Goal: Information Seeking & Learning: Learn about a topic

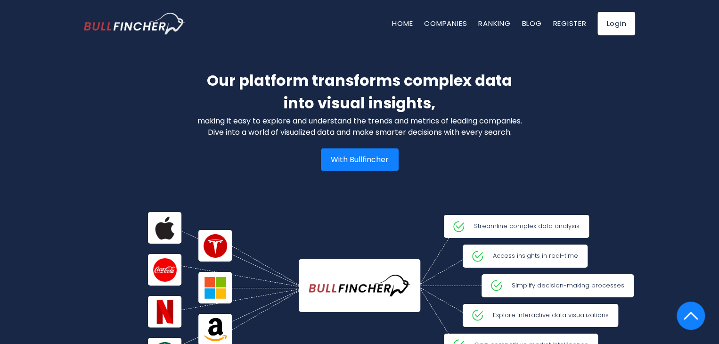
scroll to position [1370, 0]
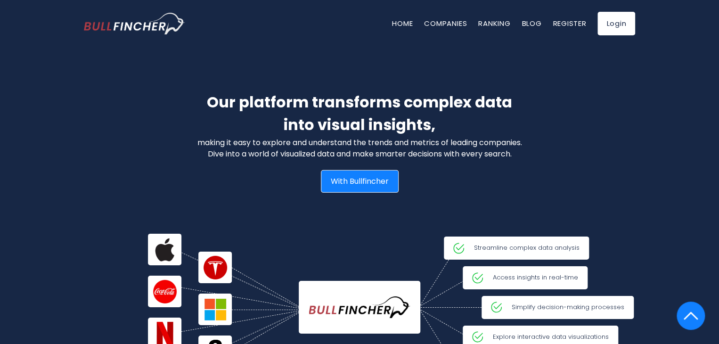
click at [354, 178] on div "With Bullfincher" at bounding box center [360, 181] width 78 height 23
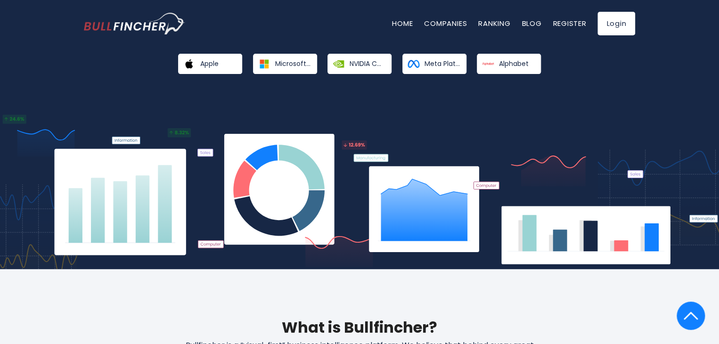
scroll to position [0, 0]
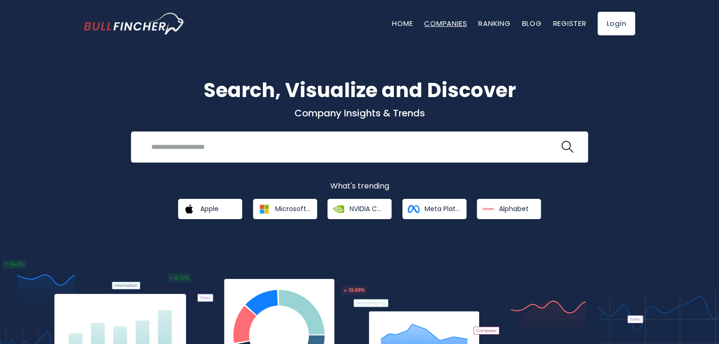
click at [433, 23] on link "Companies" at bounding box center [445, 23] width 43 height 10
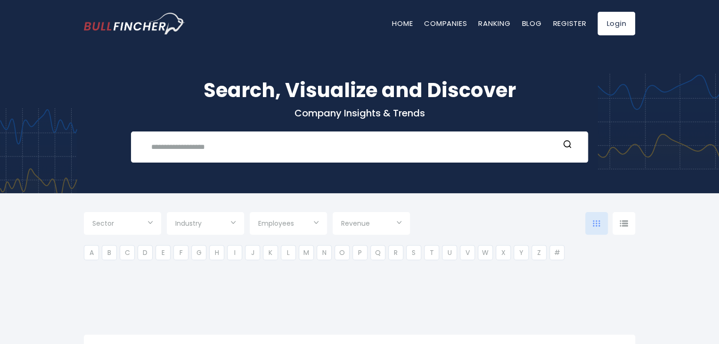
type input "***"
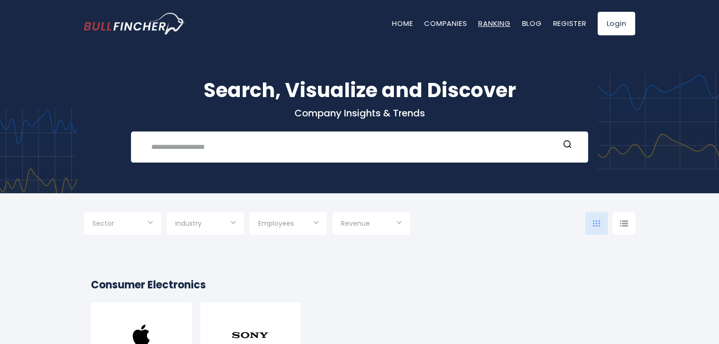
click at [490, 24] on link "Ranking" at bounding box center [494, 23] width 32 height 10
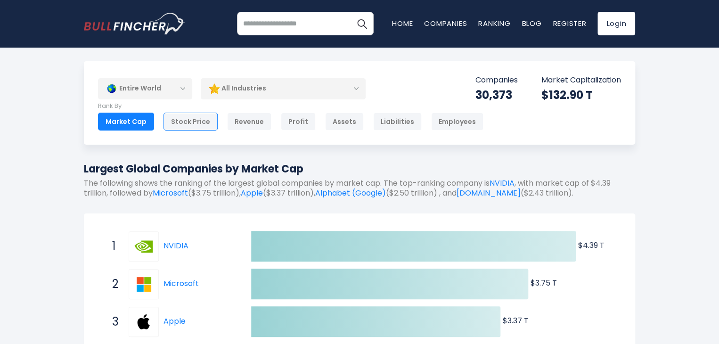
click at [183, 122] on div "Stock Price" at bounding box center [190, 122] width 54 height 18
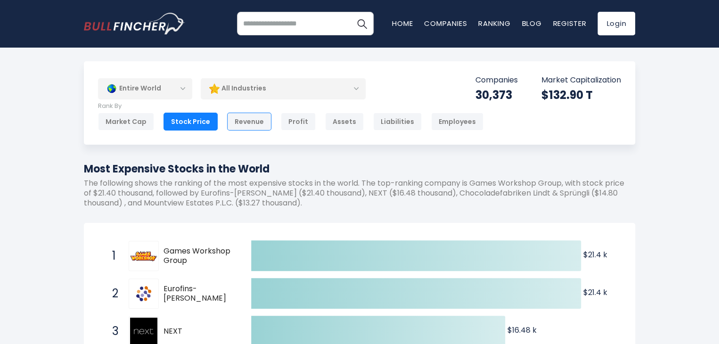
click at [252, 120] on div "Revenue" at bounding box center [249, 122] width 44 height 18
click at [192, 118] on div "Stock Price" at bounding box center [190, 122] width 54 height 18
click at [231, 118] on div "Revenue" at bounding box center [249, 122] width 44 height 18
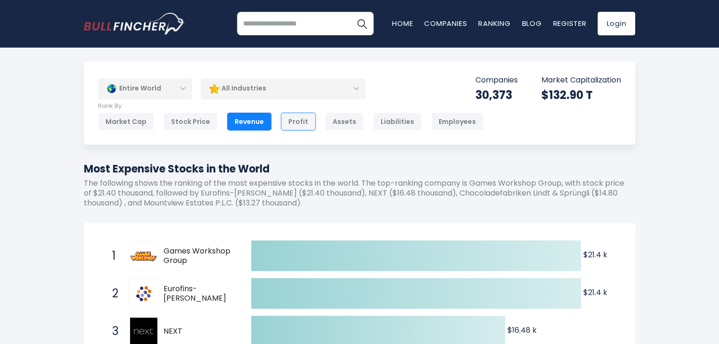
click at [290, 119] on div "Profit" at bounding box center [298, 122] width 35 height 18
click at [339, 120] on div "Assets" at bounding box center [344, 122] width 39 height 18
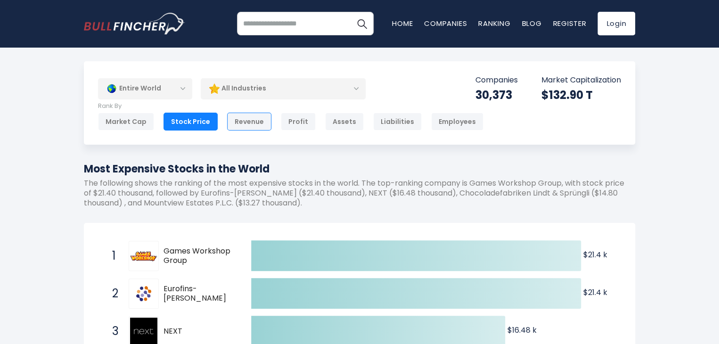
click at [243, 125] on div "Revenue" at bounding box center [249, 122] width 44 height 18
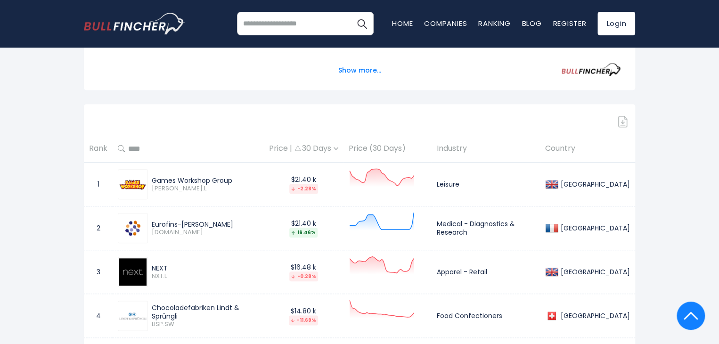
scroll to position [283, 0]
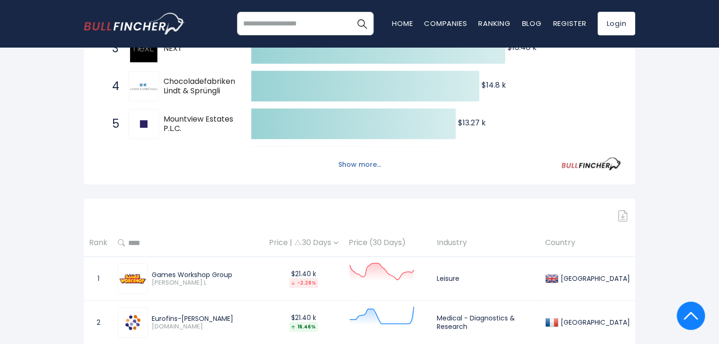
click at [354, 163] on button "Show more..." at bounding box center [360, 165] width 54 height 16
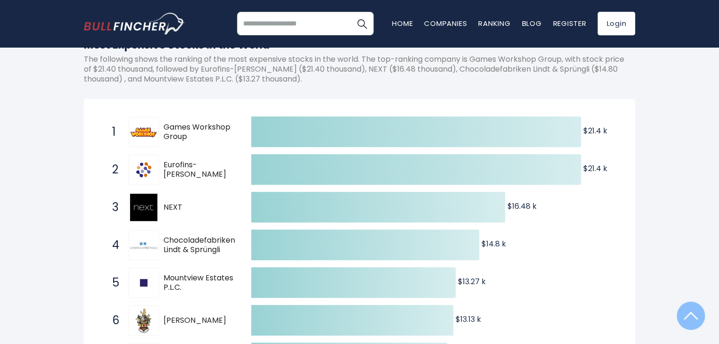
scroll to position [0, 0]
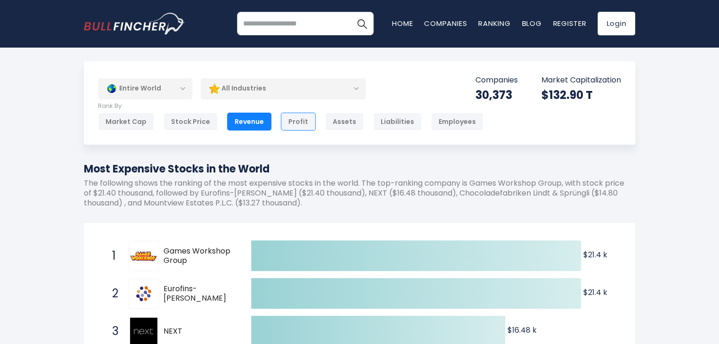
click at [284, 121] on div "Profit" at bounding box center [298, 122] width 35 height 18
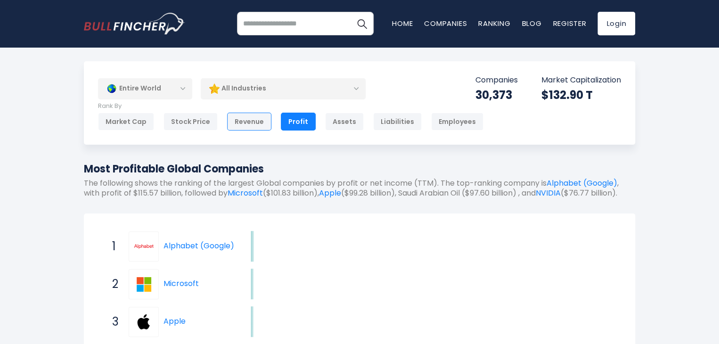
click at [239, 125] on div "Revenue" at bounding box center [249, 122] width 44 height 18
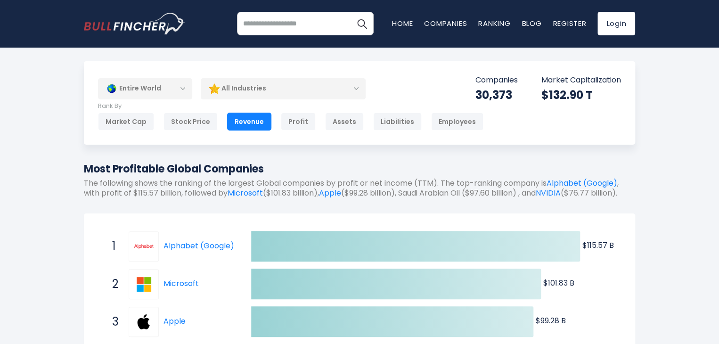
click at [241, 120] on div "Revenue" at bounding box center [249, 122] width 44 height 18
click at [234, 128] on div "Revenue" at bounding box center [249, 122] width 44 height 18
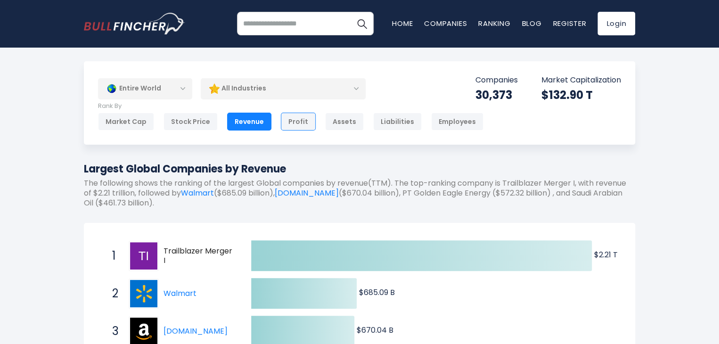
click at [293, 118] on div "Profit" at bounding box center [298, 122] width 35 height 18
click at [290, 119] on div "Profit" at bounding box center [298, 122] width 35 height 18
click at [286, 127] on div "Profit" at bounding box center [298, 122] width 35 height 18
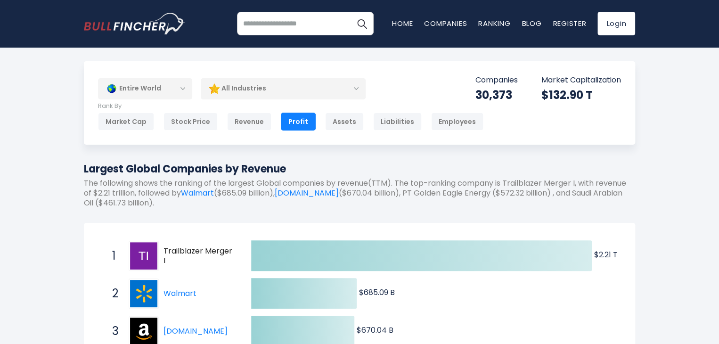
click at [288, 123] on div "Profit" at bounding box center [298, 122] width 35 height 18
click at [294, 123] on div "Profit" at bounding box center [298, 122] width 35 height 18
click at [294, 122] on div "Profit" at bounding box center [298, 122] width 35 height 18
click at [291, 124] on div "Profit" at bounding box center [298, 122] width 35 height 18
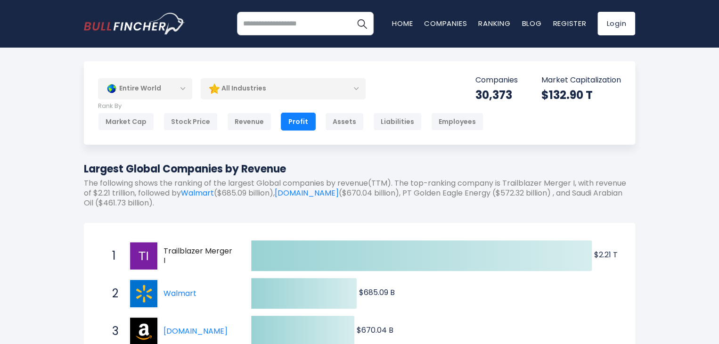
click at [291, 124] on div "Profit" at bounding box center [298, 122] width 35 height 18
click at [294, 121] on div "Profit" at bounding box center [298, 122] width 35 height 18
click at [288, 119] on div "Profit" at bounding box center [298, 122] width 35 height 18
click at [288, 118] on div "Profit" at bounding box center [298, 122] width 35 height 18
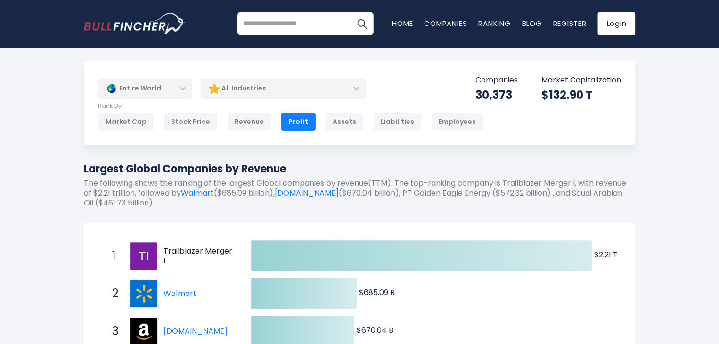
click at [297, 114] on div "Profit" at bounding box center [298, 122] width 35 height 18
click at [288, 116] on div "Profit" at bounding box center [298, 122] width 35 height 18
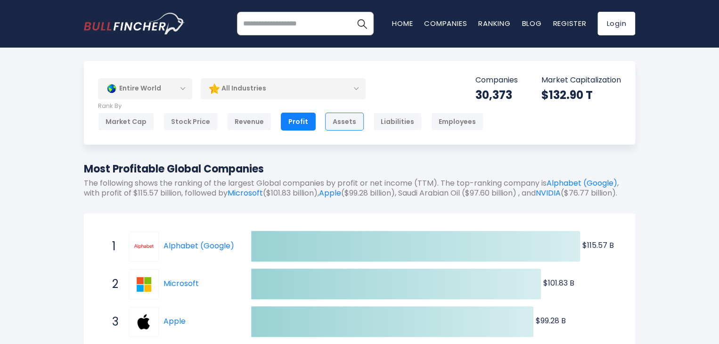
click at [339, 126] on div "Assets" at bounding box center [344, 122] width 39 height 18
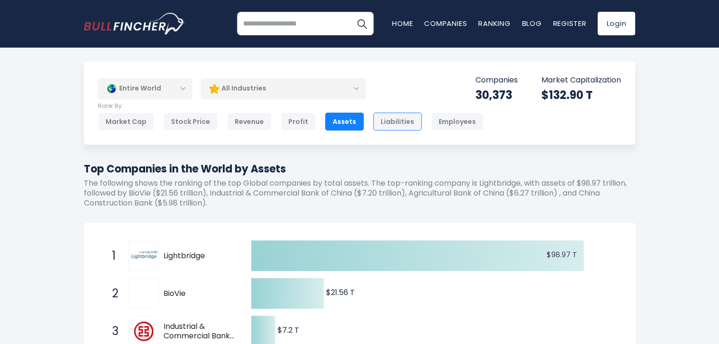
click at [373, 119] on div "Liabilities" at bounding box center [397, 122] width 49 height 18
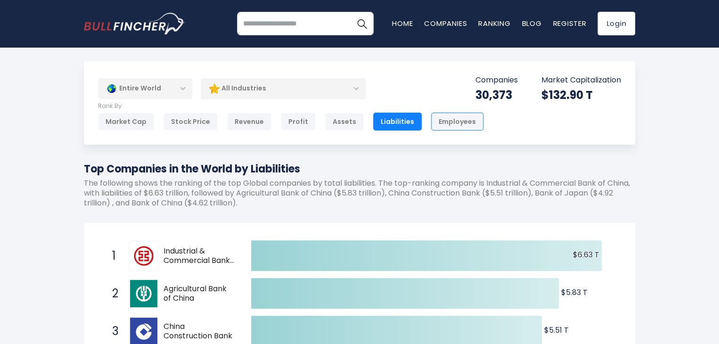
click at [442, 123] on div "Employees" at bounding box center [457, 122] width 52 height 18
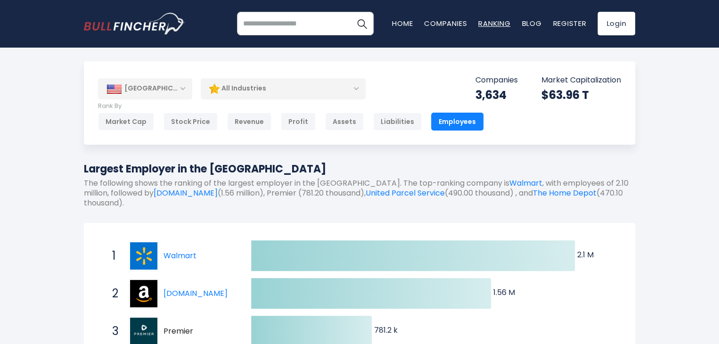
click at [483, 25] on link "Ranking" at bounding box center [494, 23] width 32 height 10
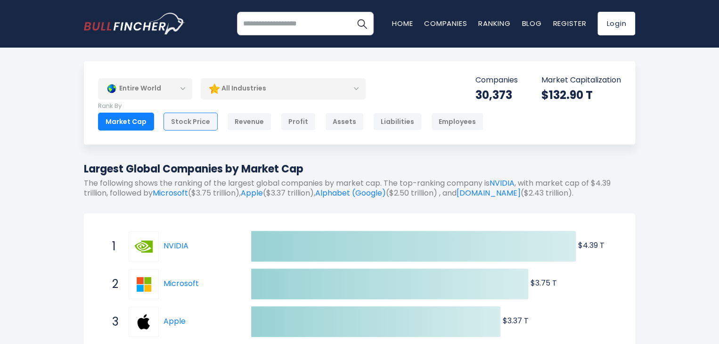
click at [176, 125] on div "Stock Price" at bounding box center [190, 122] width 54 height 18
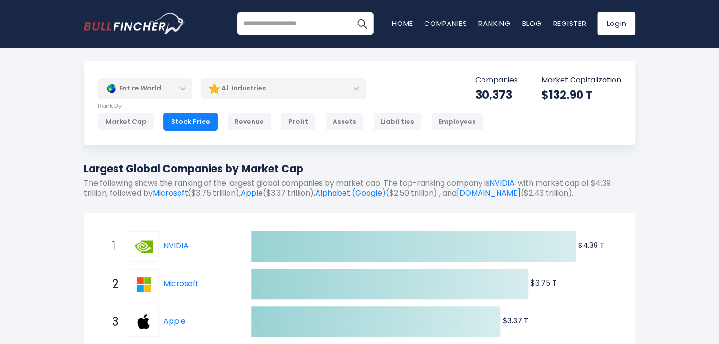
click at [189, 125] on div "Stock Price" at bounding box center [190, 122] width 54 height 18
click at [190, 119] on div "Stock Price" at bounding box center [190, 122] width 54 height 18
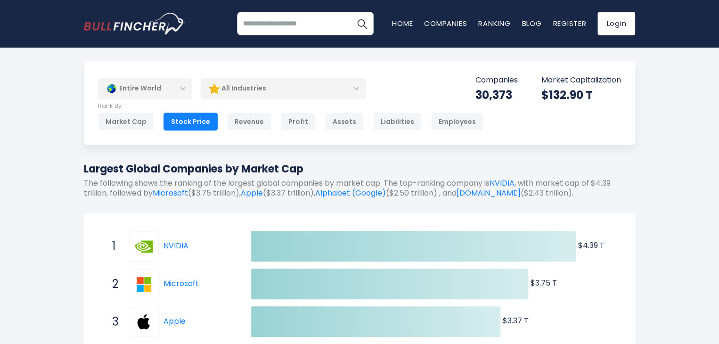
click at [190, 119] on div "Stock Price" at bounding box center [190, 122] width 54 height 18
click at [185, 131] on div "Entire World Entire World 30,373 North America United States 3,966 Canada" at bounding box center [359, 102] width 551 height 83
click at [186, 125] on div "Stock Price" at bounding box center [190, 122] width 54 height 18
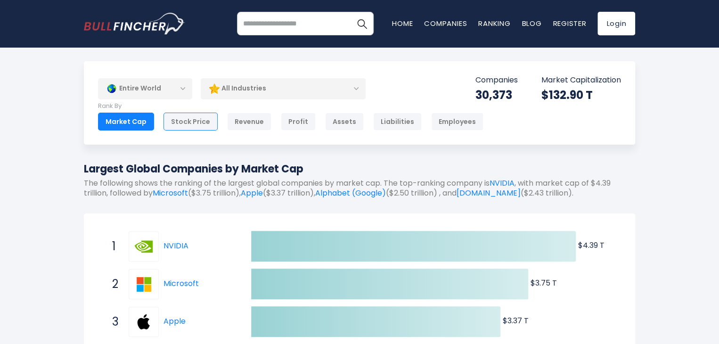
click at [179, 121] on div "Stock Price" at bounding box center [190, 122] width 54 height 18
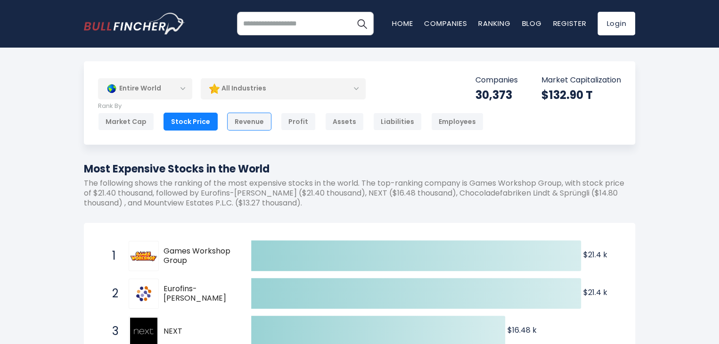
click at [239, 124] on div "Revenue" at bounding box center [249, 122] width 44 height 18
click at [245, 121] on div "Revenue" at bounding box center [249, 122] width 44 height 18
click at [247, 116] on div "Revenue" at bounding box center [249, 122] width 44 height 18
click at [379, 80] on div "Entire World Entire World 30,373 North America United States 3,966 Canada" at bounding box center [359, 102] width 551 height 83
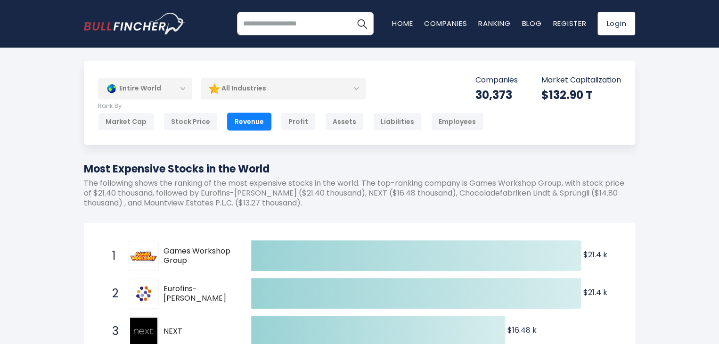
click at [232, 118] on div "Revenue" at bounding box center [249, 122] width 44 height 18
click at [236, 115] on div "Revenue" at bounding box center [249, 122] width 44 height 18
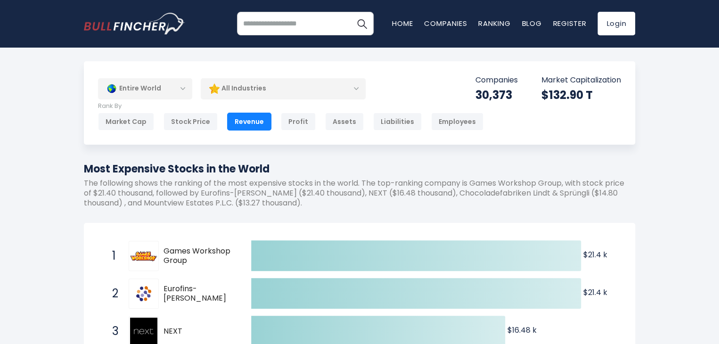
click at [236, 115] on div "Revenue" at bounding box center [249, 122] width 44 height 18
click at [237, 118] on div "Revenue" at bounding box center [249, 122] width 44 height 18
click at [237, 119] on div "Revenue" at bounding box center [249, 122] width 44 height 18
click at [236, 123] on div "Revenue" at bounding box center [249, 122] width 44 height 18
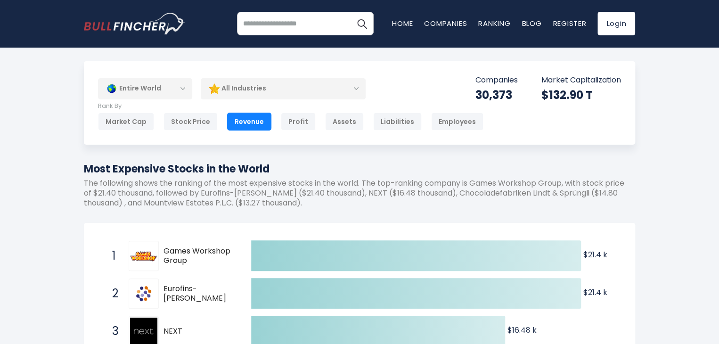
click at [236, 123] on div "Revenue" at bounding box center [249, 122] width 44 height 18
click at [239, 119] on div "Revenue" at bounding box center [249, 122] width 44 height 18
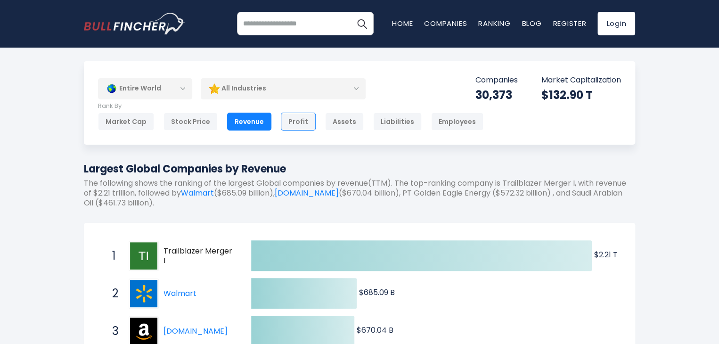
click at [298, 121] on div "Profit" at bounding box center [298, 122] width 35 height 18
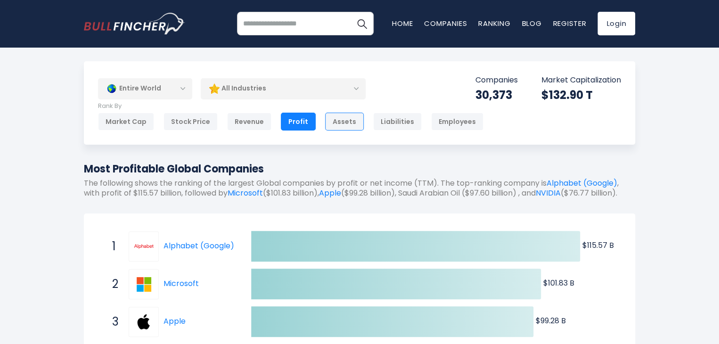
click at [332, 120] on div "Assets" at bounding box center [344, 122] width 39 height 18
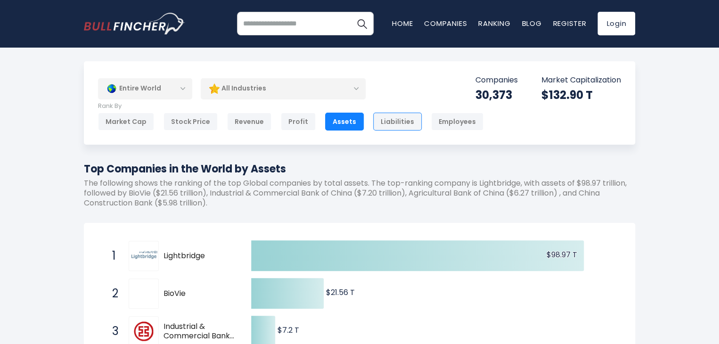
click at [380, 128] on div "Liabilities" at bounding box center [397, 122] width 49 height 18
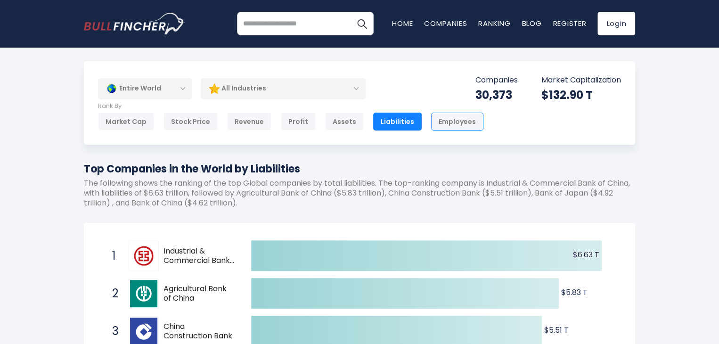
click at [439, 121] on div "Employees" at bounding box center [457, 122] width 52 height 18
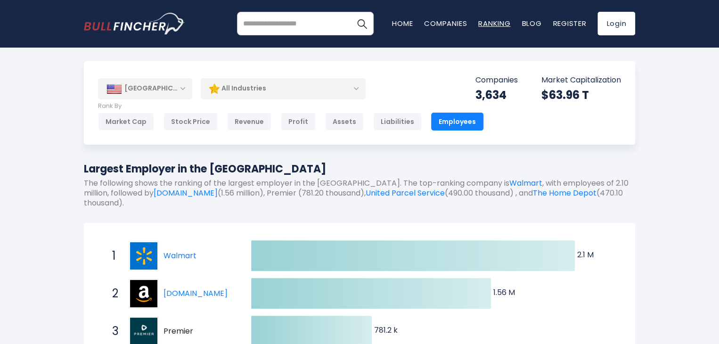
click at [496, 27] on link "Ranking" at bounding box center [494, 23] width 32 height 10
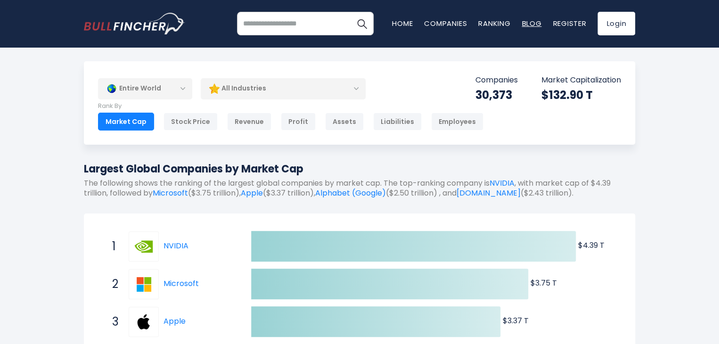
click at [532, 27] on link "Blog" at bounding box center [532, 23] width 20 height 10
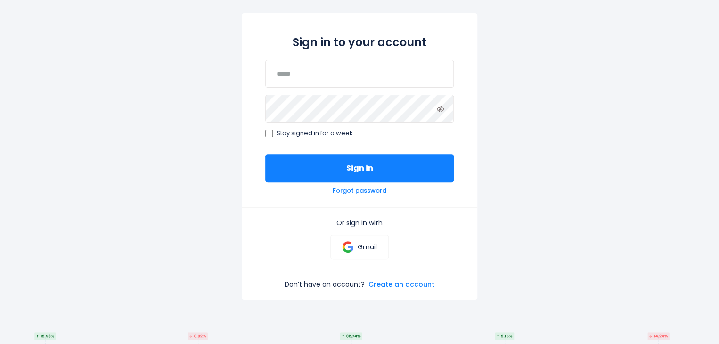
scroll to position [94, 0]
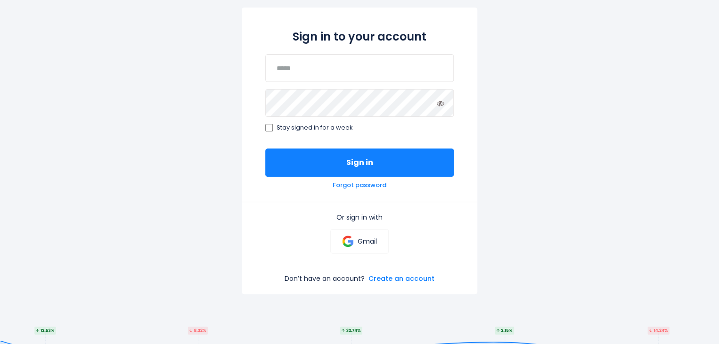
click at [503, 91] on div "Sign in to your account Stay signed in for a week Sign in Forgot password Or si…" at bounding box center [359, 163] width 719 height 421
click at [395, 277] on link "Create an account" at bounding box center [401, 278] width 66 height 8
click at [361, 187] on link "Forgot password" at bounding box center [360, 185] width 54 height 8
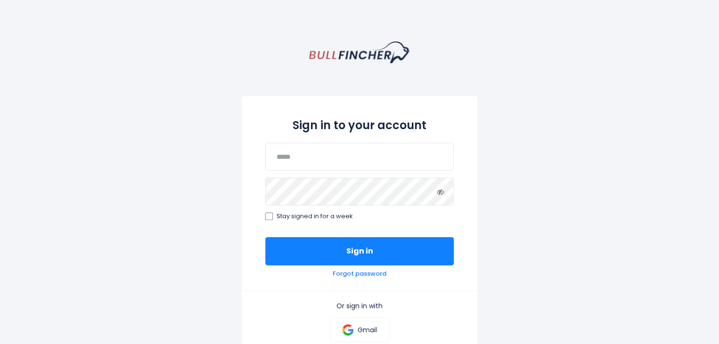
scroll to position [0, 0]
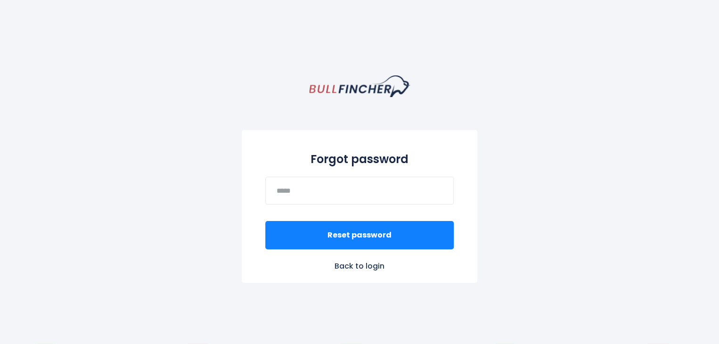
click at [373, 271] on link "Back to login" at bounding box center [360, 266] width 236 height 10
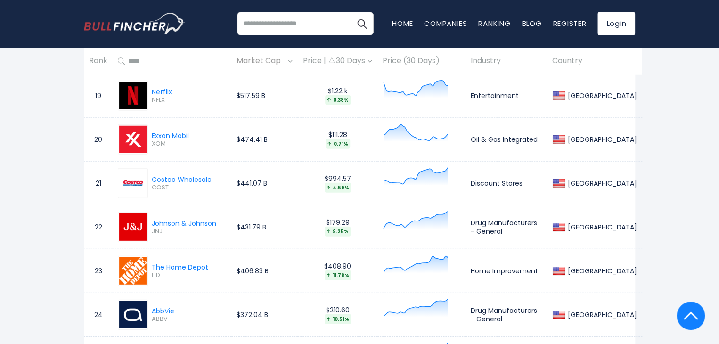
scroll to position [1131, 0]
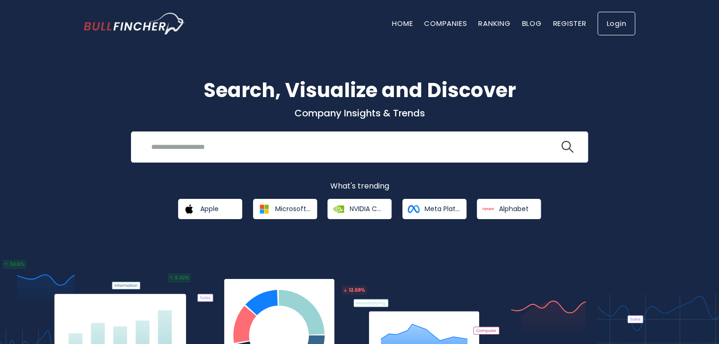
click at [611, 30] on link "Login" at bounding box center [616, 24] width 38 height 24
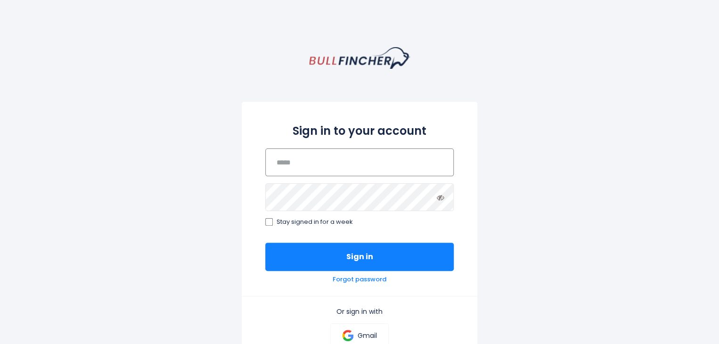
click at [305, 174] on input "email" at bounding box center [359, 162] width 188 height 28
paste input "**********"
type input "**********"
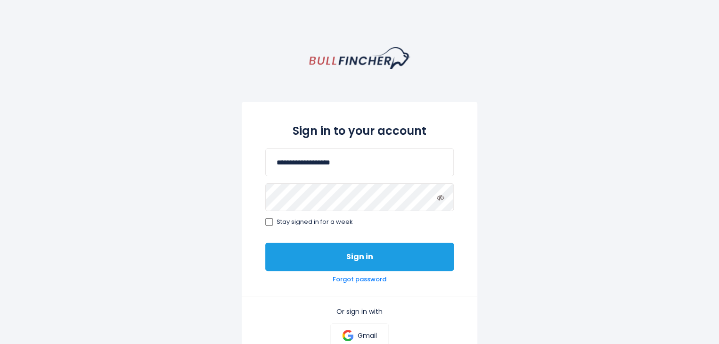
click at [308, 255] on button "Sign in" at bounding box center [359, 257] width 188 height 28
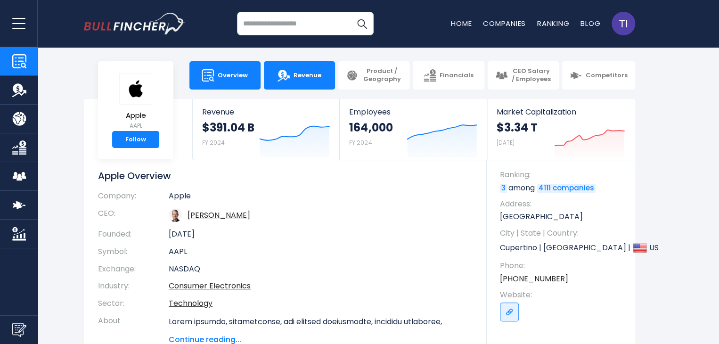
click at [289, 72] on img at bounding box center [283, 75] width 12 height 12
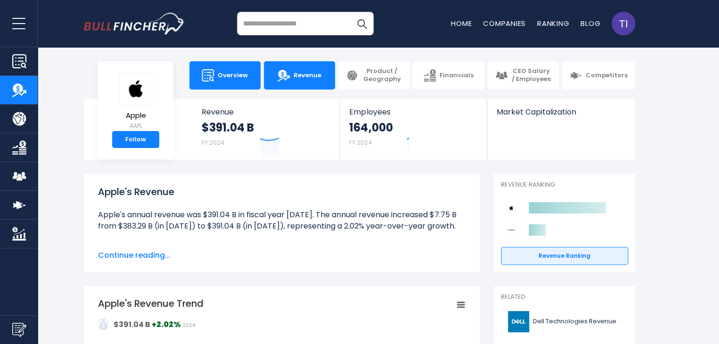
click at [241, 80] on link "Overview" at bounding box center [224, 75] width 71 height 28
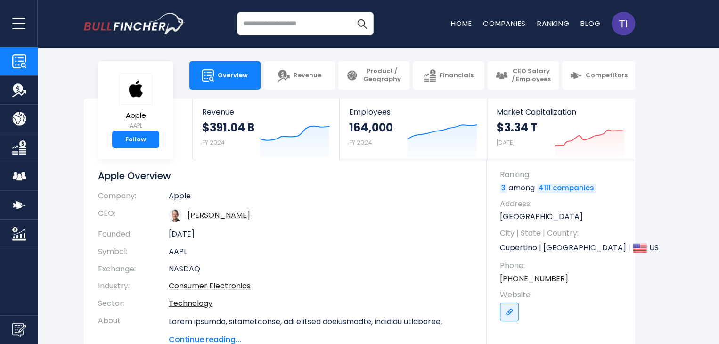
click at [21, 88] on img "Company Revenue" at bounding box center [19, 90] width 14 height 14
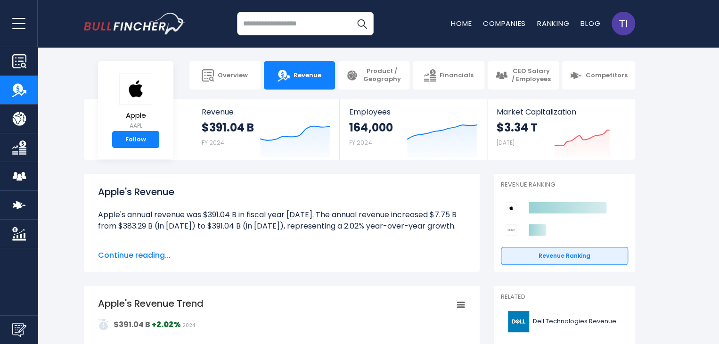
click at [17, 115] on img "Company Product/Geography" at bounding box center [19, 119] width 14 height 14
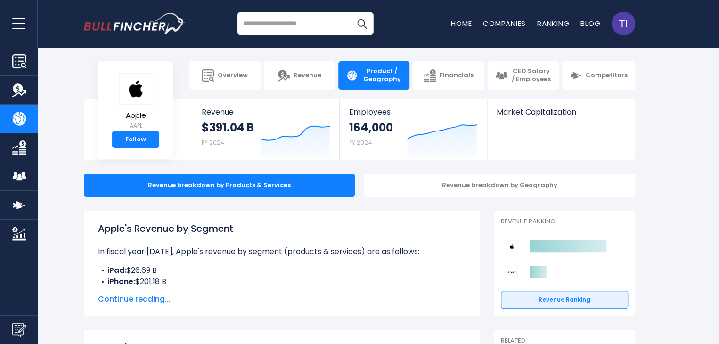
click at [13, 146] on img "Company Financials" at bounding box center [19, 147] width 14 height 14
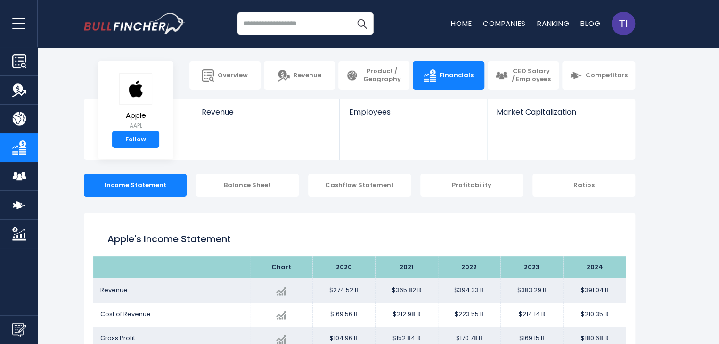
click at [23, 178] on img "Company Employees" at bounding box center [19, 176] width 14 height 14
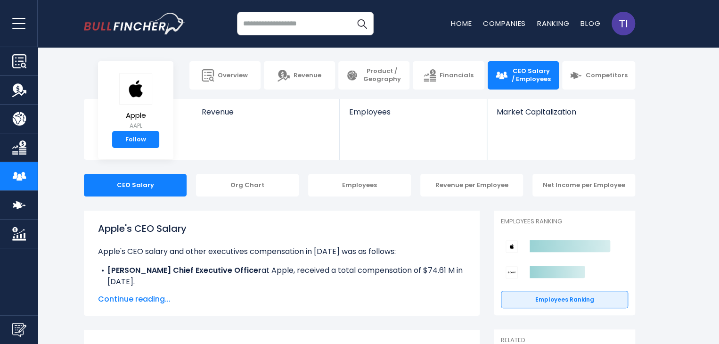
click at [19, 198] on img "Company Competitors" at bounding box center [19, 205] width 14 height 14
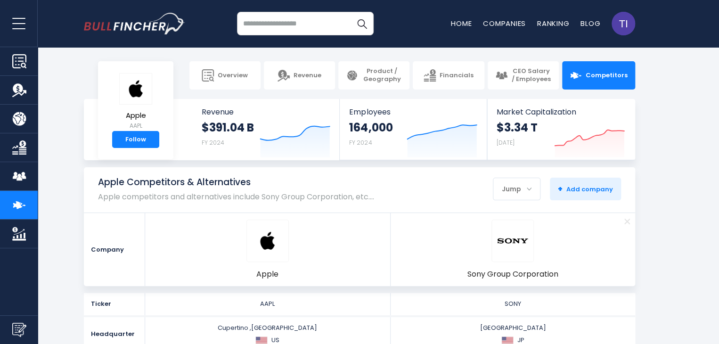
click at [21, 230] on img "Company Market Cap" at bounding box center [19, 234] width 14 height 14
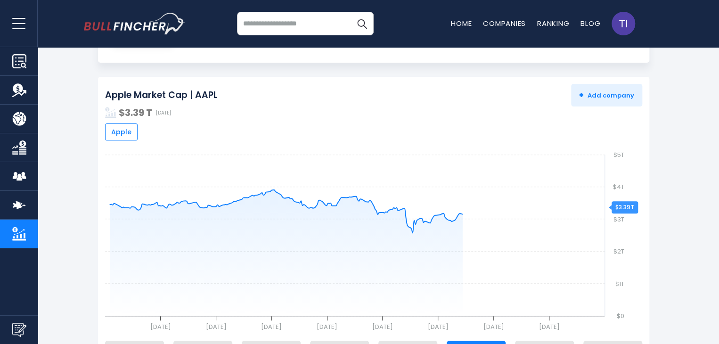
scroll to position [94, 0]
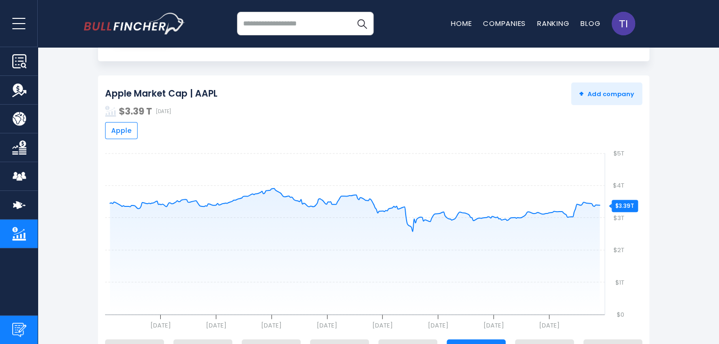
click at [16, 322] on link "Submit Feedback" at bounding box center [19, 329] width 38 height 29
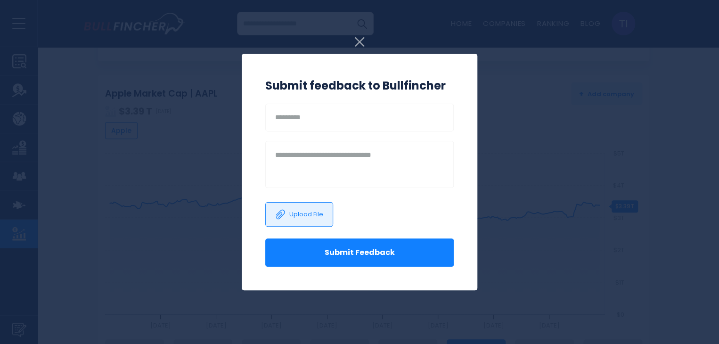
click at [362, 45] on img at bounding box center [359, 41] width 9 height 9
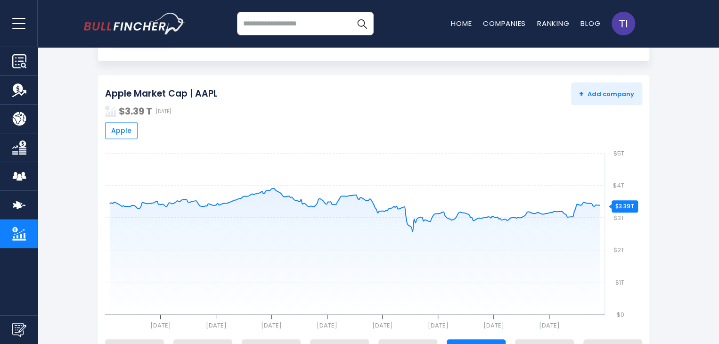
click at [12, 56] on img "Company Overview" at bounding box center [19, 61] width 14 height 14
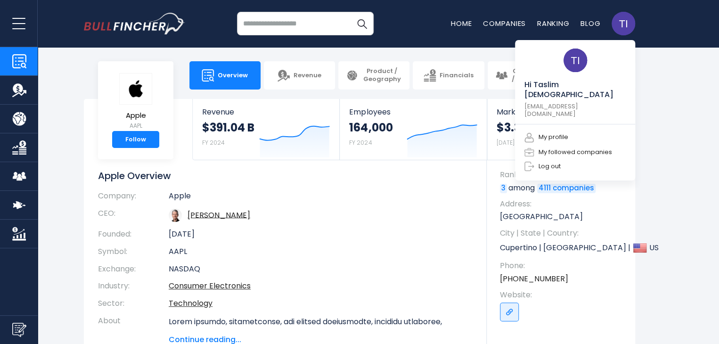
click at [629, 26] on img at bounding box center [624, 24] width 24 height 24
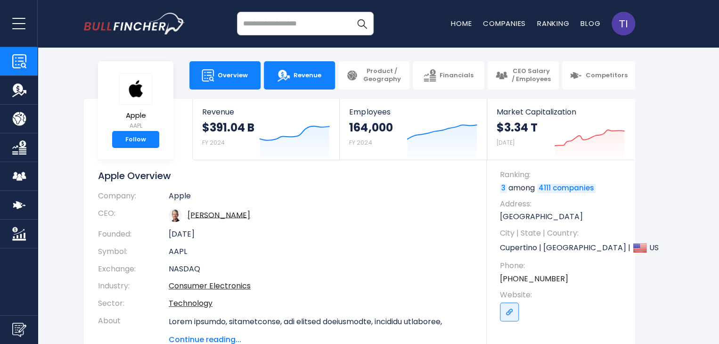
click at [300, 74] on span "Revenue" at bounding box center [308, 76] width 28 height 8
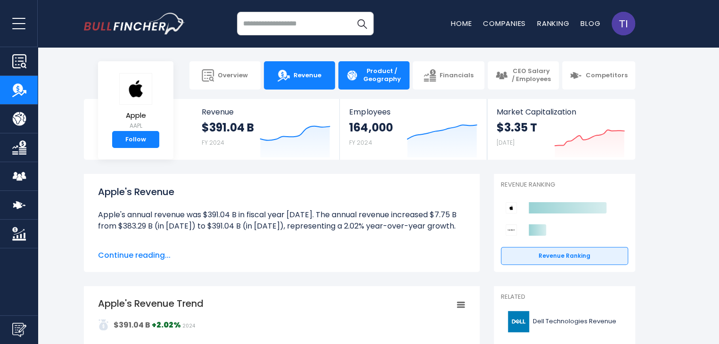
click at [377, 83] on link "Product / Geography" at bounding box center [373, 75] width 71 height 28
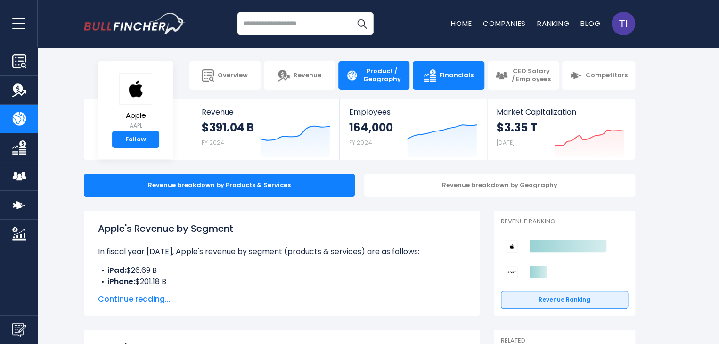
click at [436, 73] on img at bounding box center [430, 75] width 12 height 12
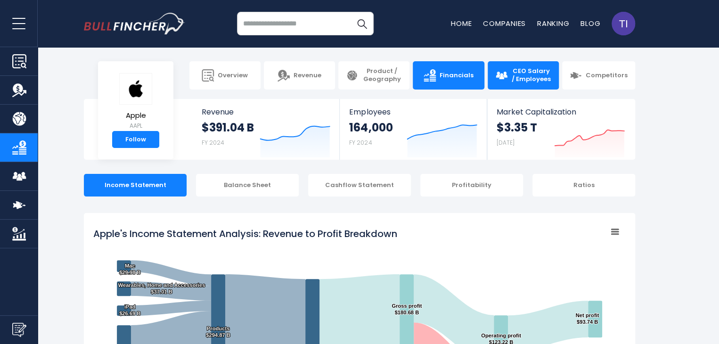
click at [520, 85] on link "CEO Salary / Employees" at bounding box center [523, 75] width 71 height 28
click at [443, 78] on span "Financials" at bounding box center [457, 76] width 34 height 8
click at [548, 71] on span "CEO Salary / Employees" at bounding box center [531, 75] width 40 height 16
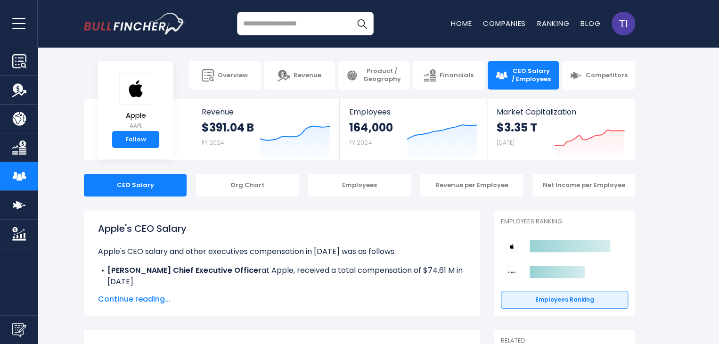
click at [142, 299] on span "Continue reading..." at bounding box center [281, 299] width 367 height 11
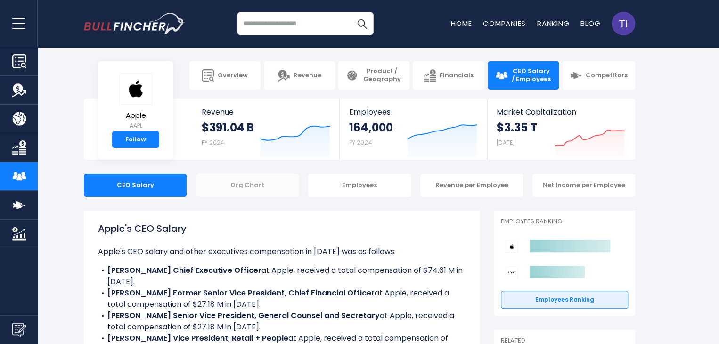
click at [242, 188] on div "Org Chart" at bounding box center [247, 185] width 103 height 23
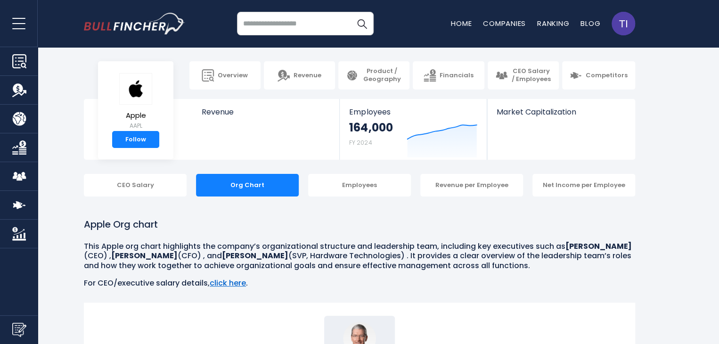
click at [228, 287] on link "click here" at bounding box center [228, 282] width 36 height 11
click at [234, 282] on link "click here" at bounding box center [228, 282] width 36 height 11
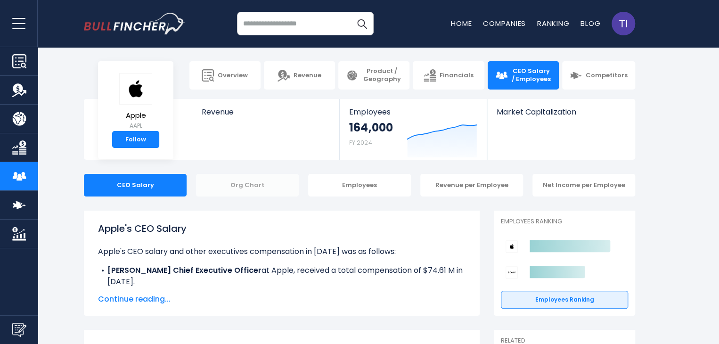
click at [254, 189] on div "Org Chart" at bounding box center [247, 185] width 103 height 23
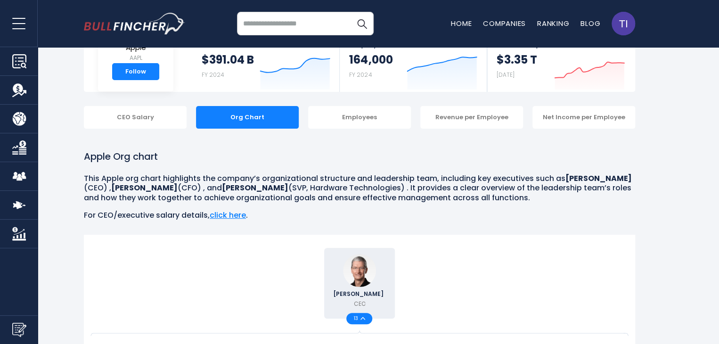
scroll to position [47, 0]
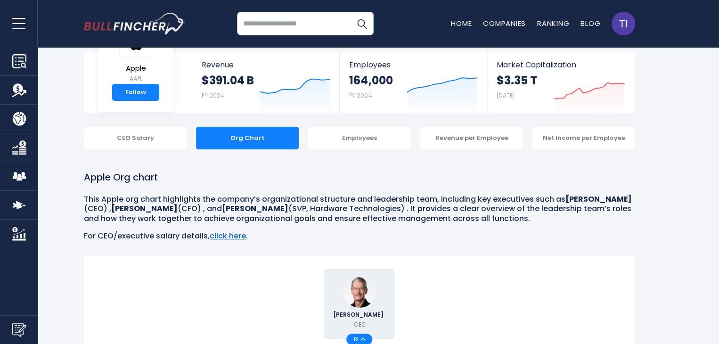
click at [236, 235] on link "click here" at bounding box center [228, 235] width 36 height 11
click at [235, 237] on link "click here" at bounding box center [228, 235] width 36 height 11
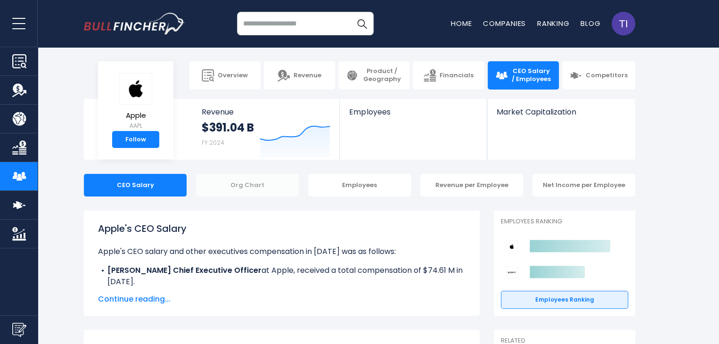
click at [260, 189] on div "Org Chart" at bounding box center [247, 185] width 103 height 23
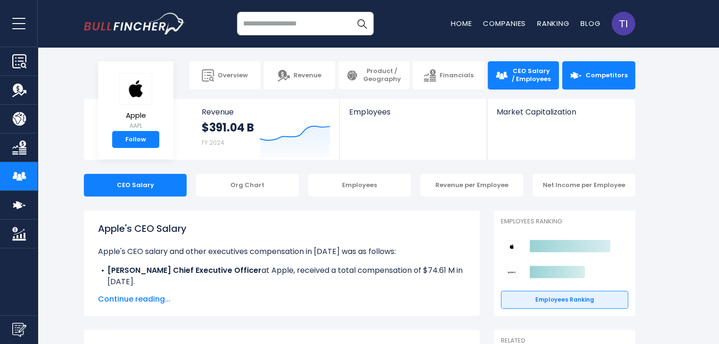
click at [586, 82] on link "Competitors" at bounding box center [598, 75] width 73 height 28
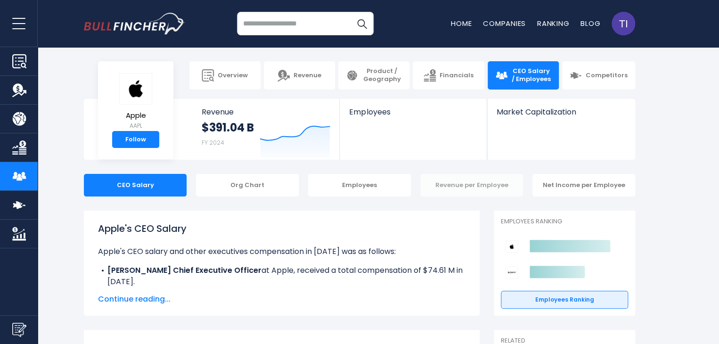
click at [462, 187] on div "Revenue per Employee" at bounding box center [471, 185] width 103 height 23
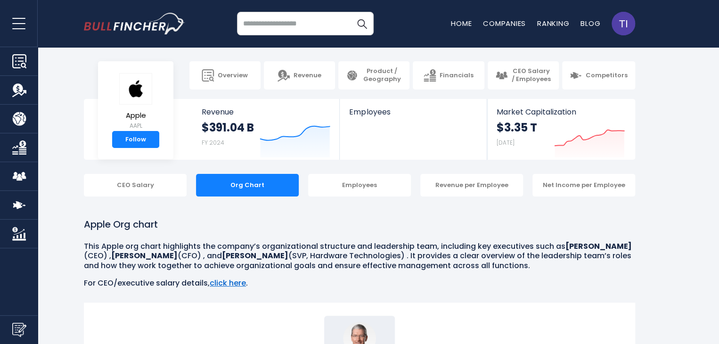
click at [213, 287] on link "click here" at bounding box center [228, 282] width 36 height 11
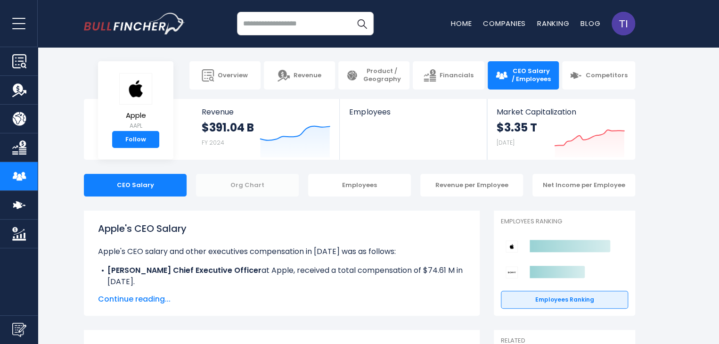
click at [256, 193] on div "Org Chart" at bounding box center [247, 185] width 103 height 23
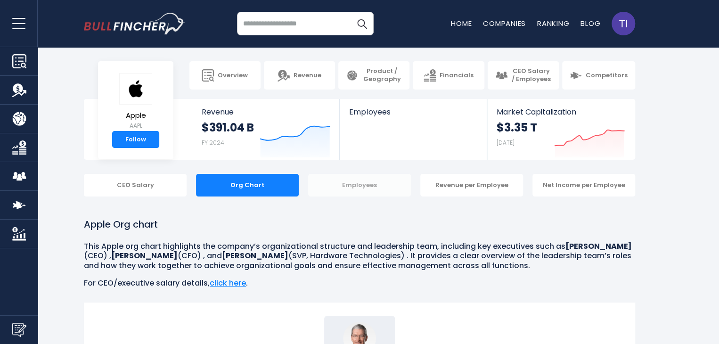
click at [373, 178] on div "Employees" at bounding box center [359, 185] width 103 height 23
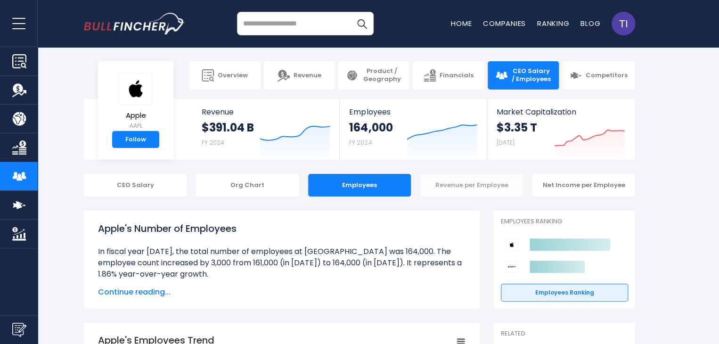
click at [460, 185] on div "Revenue per Employee" at bounding box center [471, 185] width 103 height 23
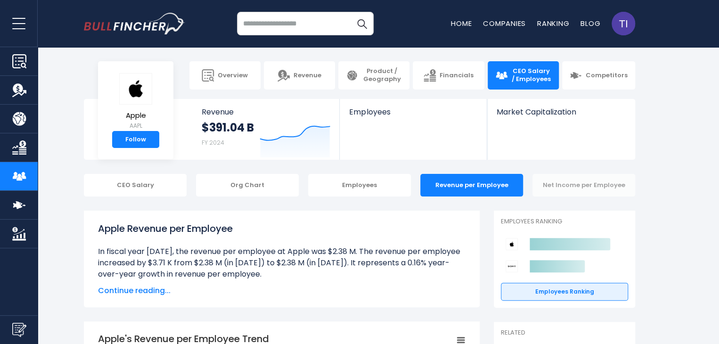
click at [556, 190] on div "Net Income per Employee" at bounding box center [583, 185] width 103 height 23
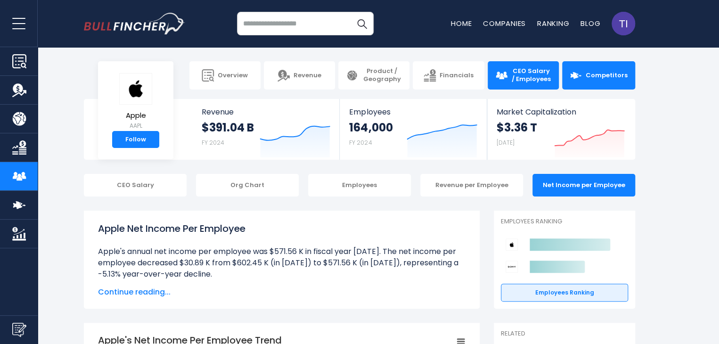
click at [610, 77] on span "Competitors" at bounding box center [607, 76] width 42 height 8
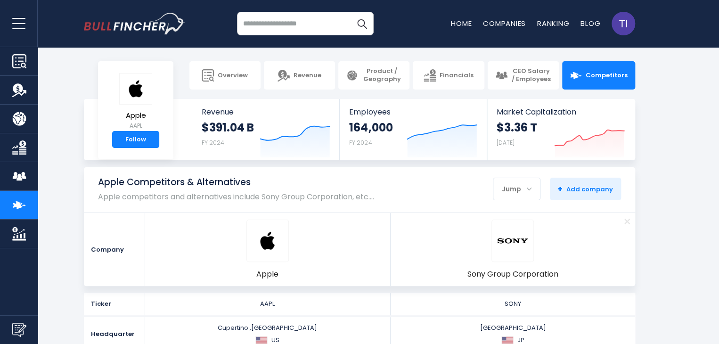
click at [19, 167] on link "CEO Salary / Employees" at bounding box center [19, 176] width 38 height 28
click at [18, 228] on img "Company Market Cap" at bounding box center [19, 234] width 14 height 14
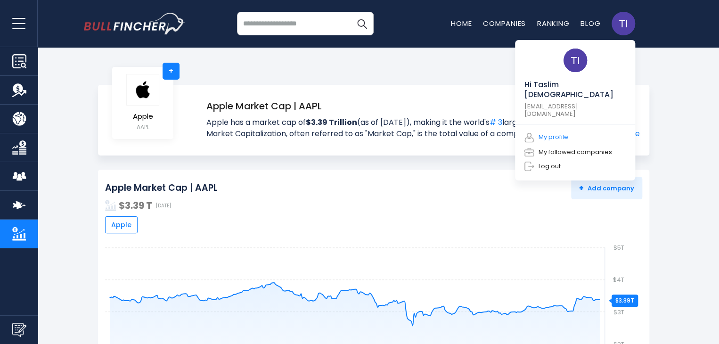
drag, startPoint x: 553, startPoint y: 121, endPoint x: 548, endPoint y: 117, distance: 6.0
click at [553, 131] on link "My profile" at bounding box center [546, 136] width 44 height 11
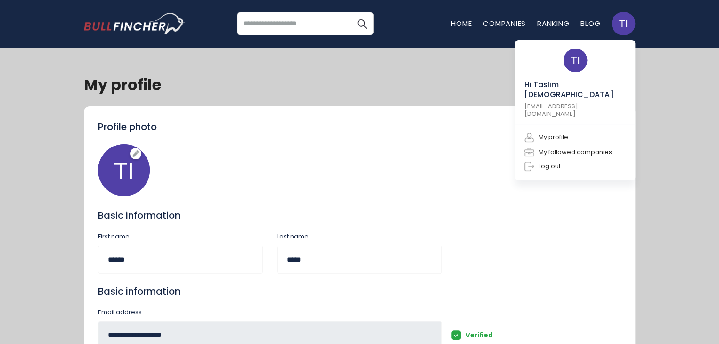
click at [631, 22] on img at bounding box center [624, 24] width 24 height 24
click at [556, 147] on link "My followed companies" at bounding box center [568, 151] width 88 height 9
